Goal: Task Accomplishment & Management: Manage account settings

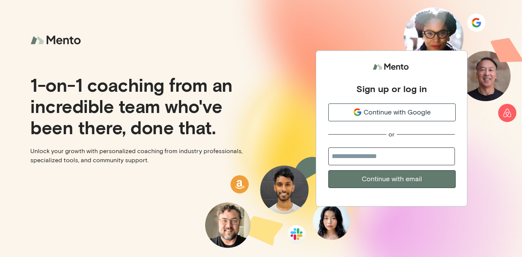
click at [389, 115] on span "Continue with Google" at bounding box center [397, 112] width 67 height 10
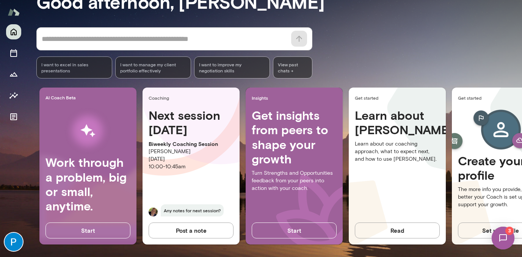
scroll to position [81, 0]
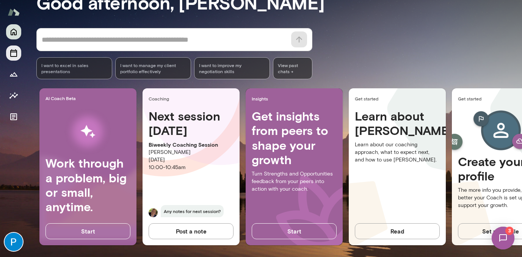
click at [17, 53] on icon "Sessions" at bounding box center [13, 53] width 9 height 9
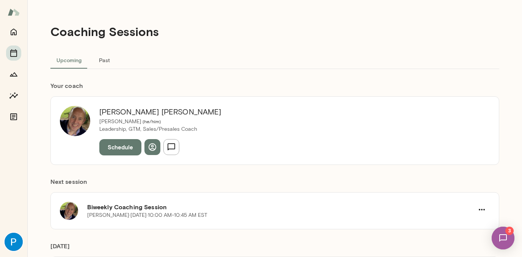
scroll to position [23, 0]
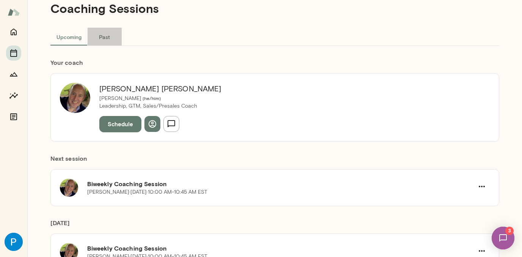
click at [109, 38] on button "Past" at bounding box center [105, 37] width 34 height 18
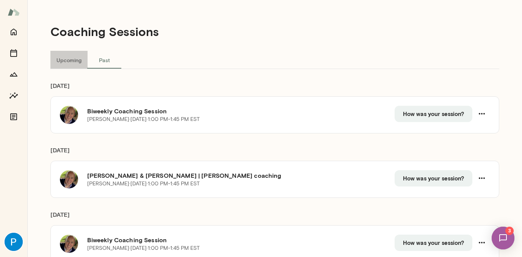
click at [71, 57] on button "Upcoming" at bounding box center [68, 60] width 37 height 18
